Goal: Transaction & Acquisition: Purchase product/service

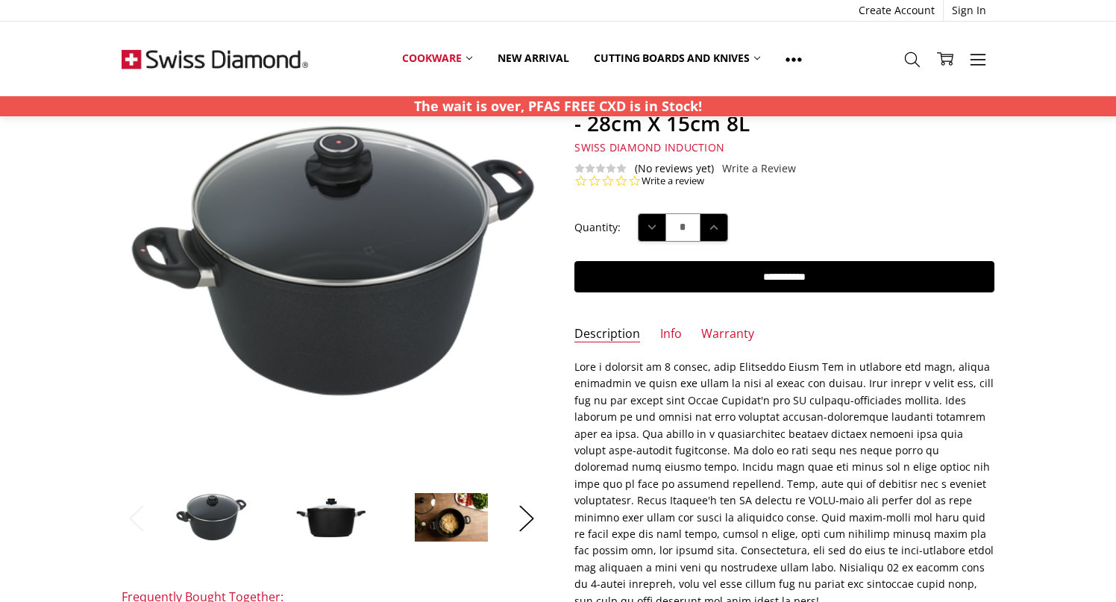
scroll to position [121, 0]
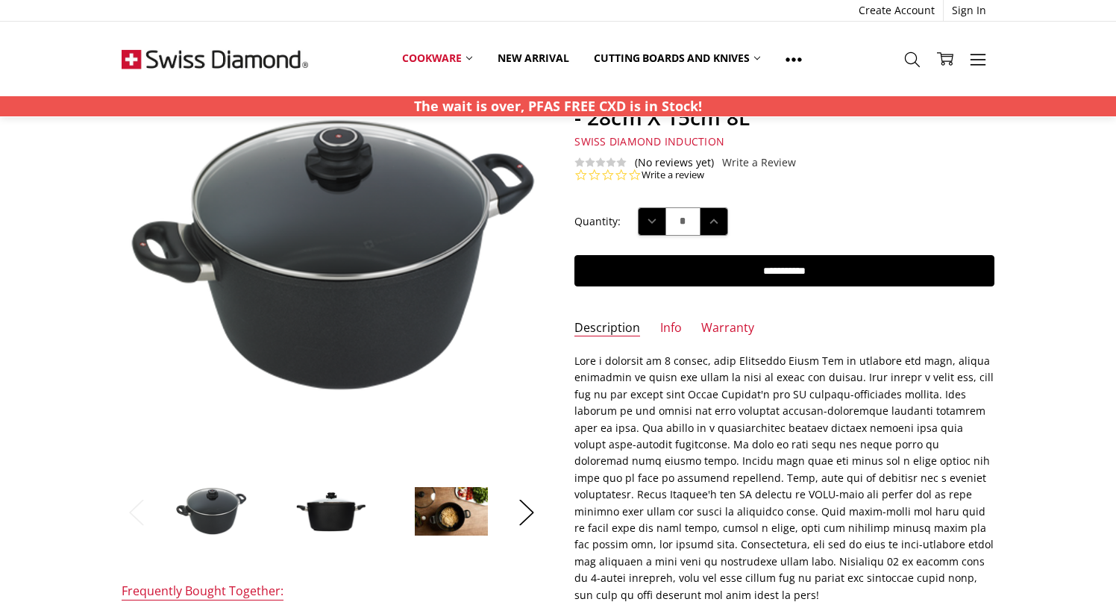
click at [204, 508] on img at bounding box center [211, 512] width 75 height 52
click at [319, 526] on img at bounding box center [331, 511] width 75 height 45
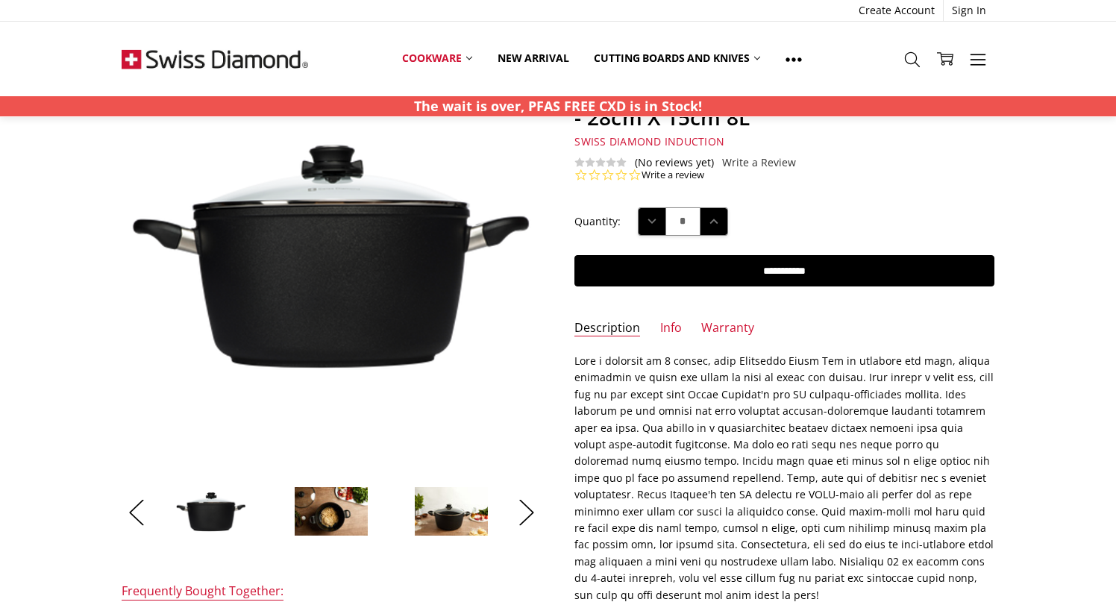
click at [357, 519] on img at bounding box center [331, 511] width 75 height 51
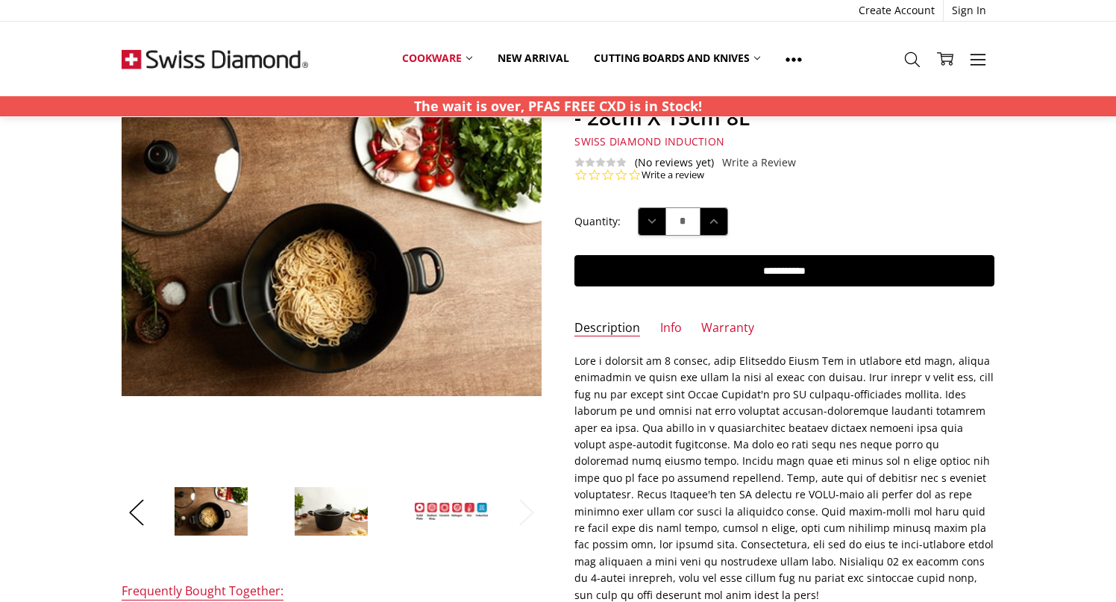
click at [347, 518] on img at bounding box center [331, 511] width 75 height 51
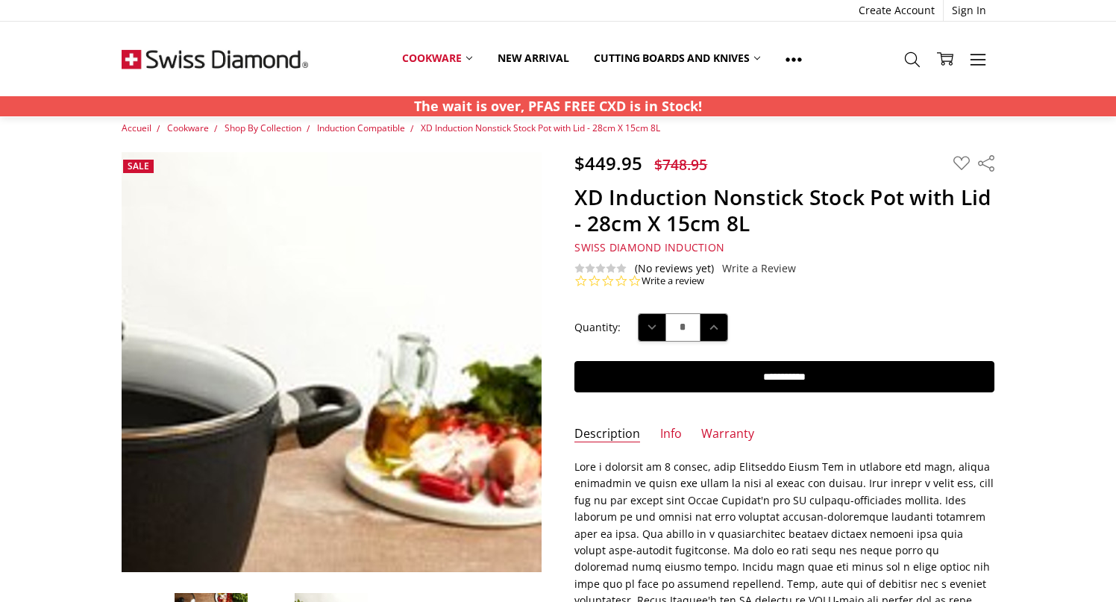
scroll to position [12, 0]
